Goal: Information Seeking & Learning: Learn about a topic

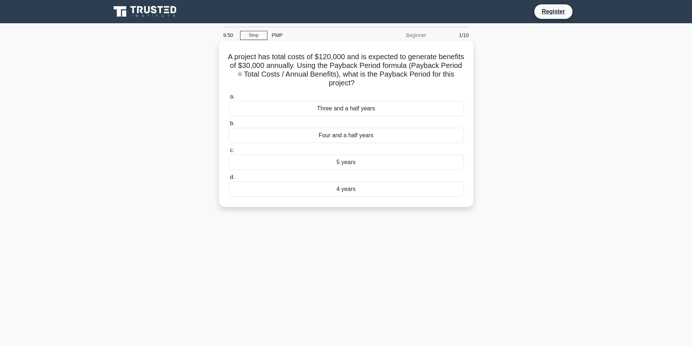
click at [347, 136] on div "Four and a half years" at bounding box center [346, 135] width 235 height 15
click at [229, 126] on input "b. Four and a half years" at bounding box center [229, 123] width 0 height 5
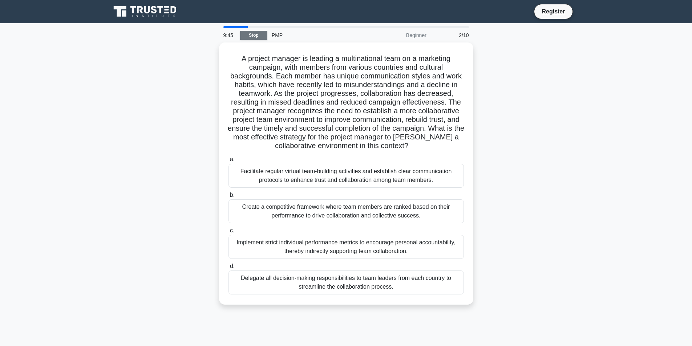
click at [249, 34] on link "Stop" at bounding box center [253, 35] width 27 height 9
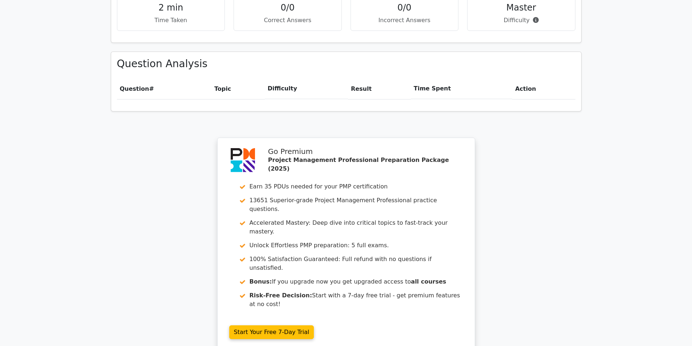
scroll to position [575, 0]
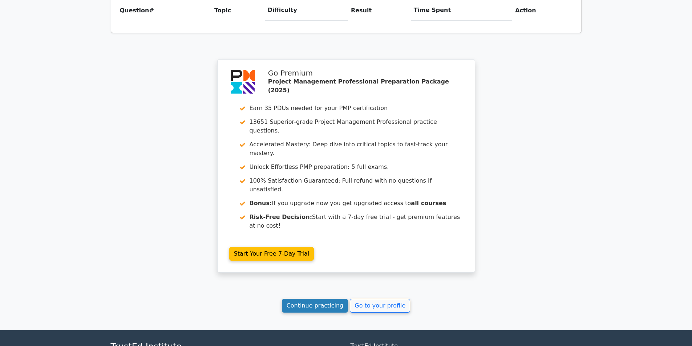
click at [315, 299] on link "Continue practicing" at bounding box center [315, 306] width 66 height 14
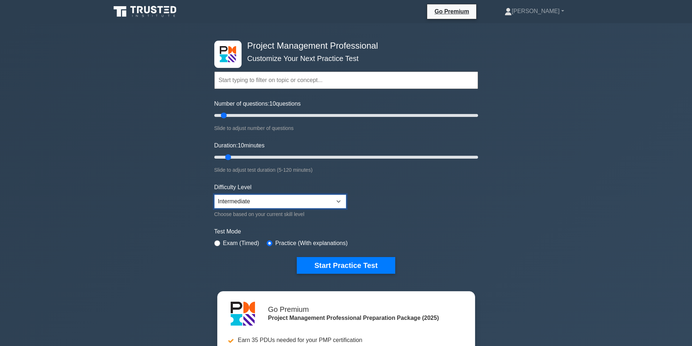
click at [339, 201] on select "Beginner Intermediate Expert" at bounding box center [280, 202] width 132 height 14
